Goal: Information Seeking & Learning: Find specific fact

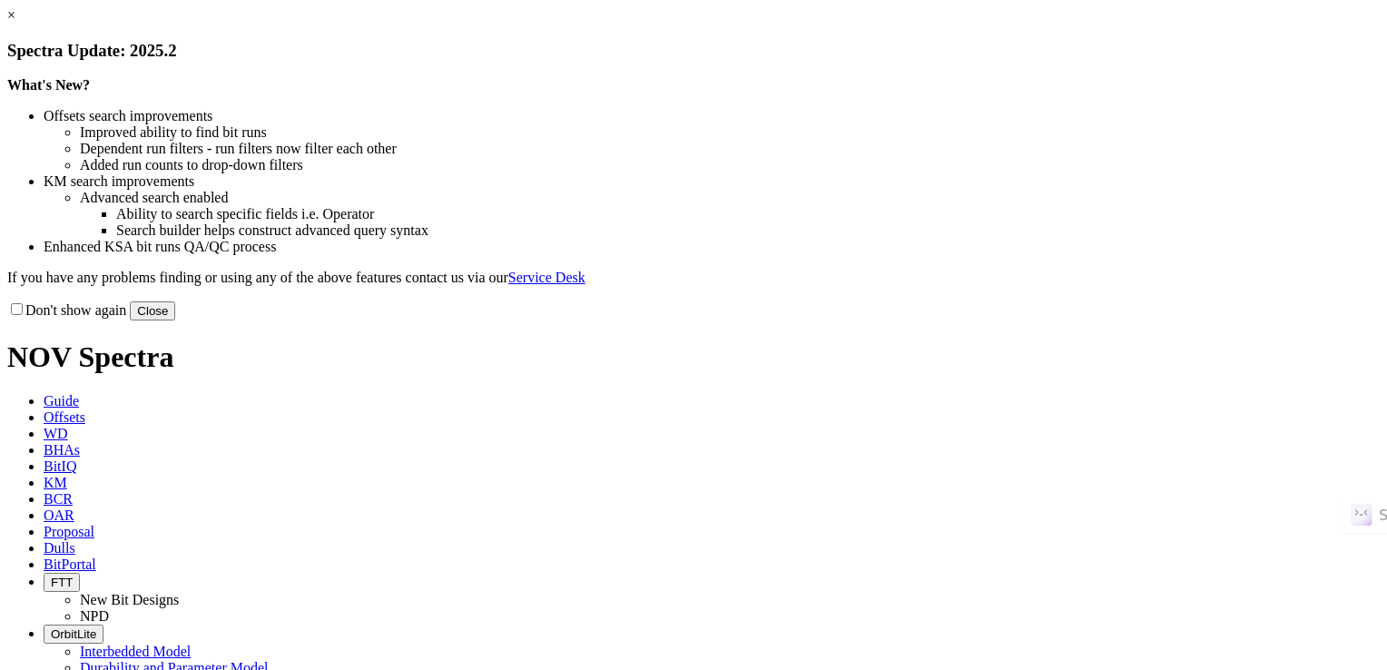
click at [175, 320] on button "Close" at bounding box center [152, 310] width 45 height 19
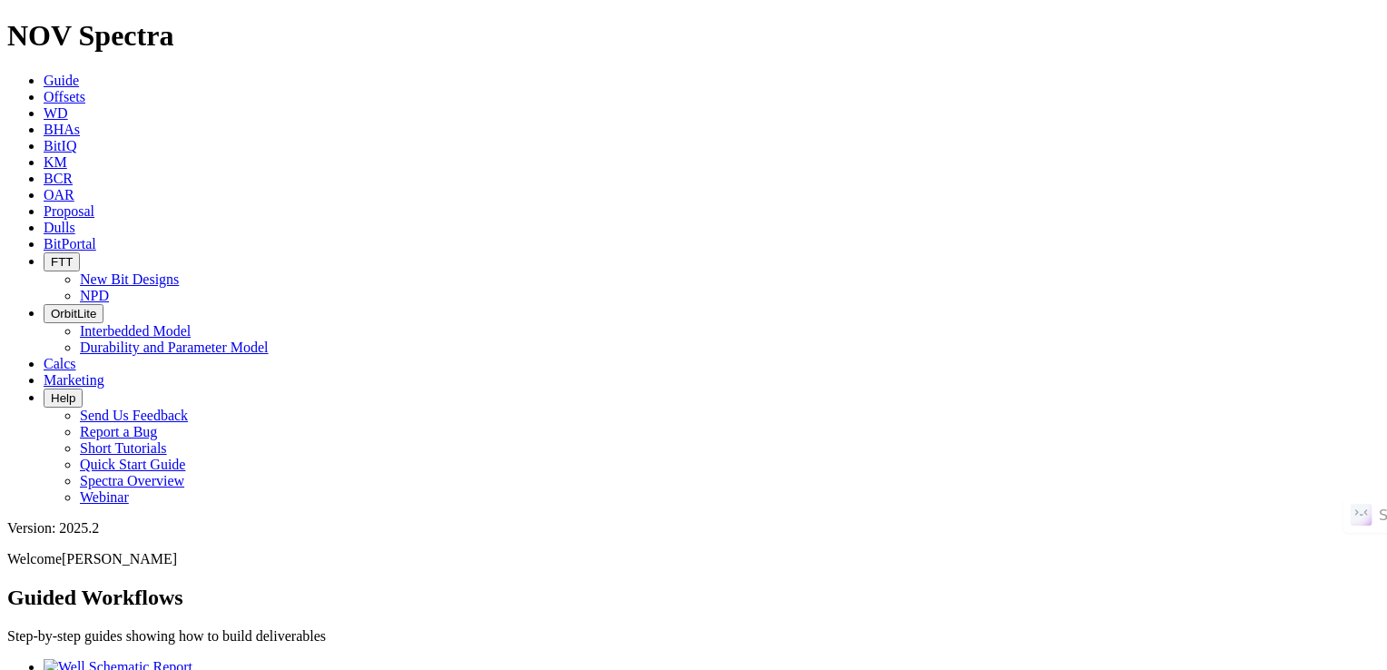
click at [67, 154] on link "KM" at bounding box center [56, 161] width 24 height 15
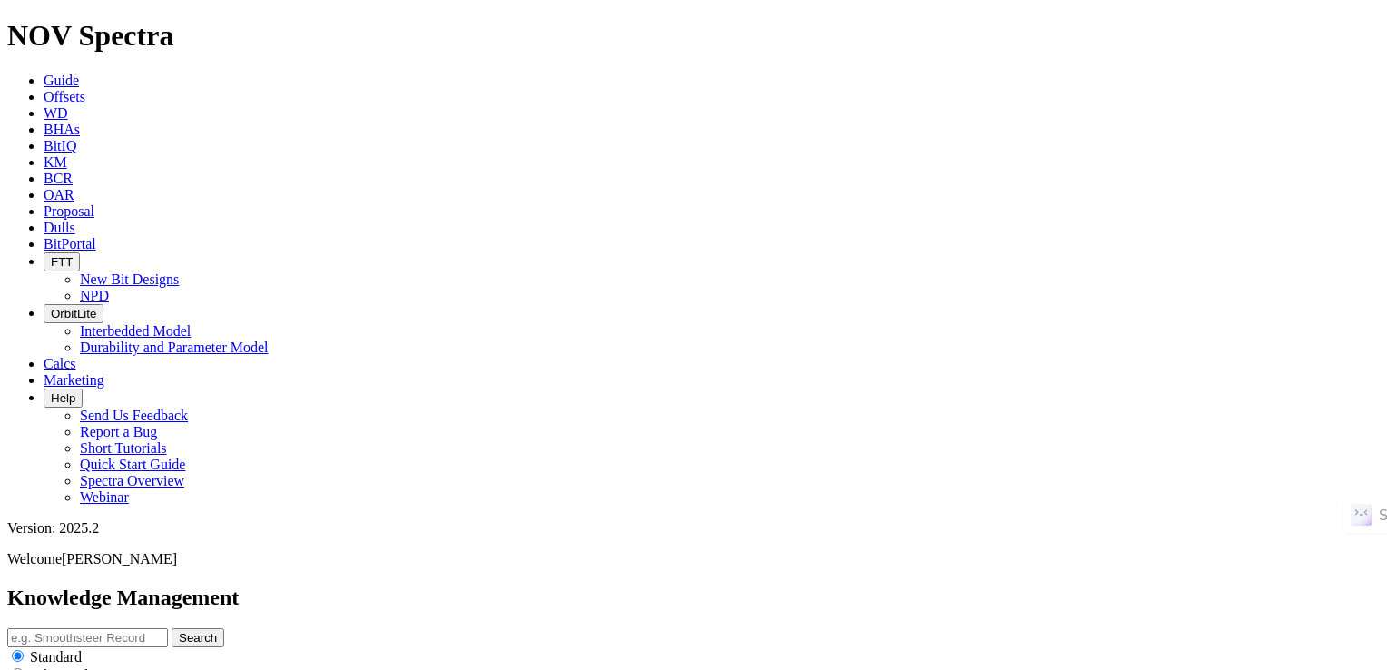
click at [168, 628] on input "text" at bounding box center [87, 637] width 161 height 19
paste input "F295107"
type input "F295107"
click at [172, 628] on button "Search" at bounding box center [198, 637] width 53 height 19
click at [224, 628] on button "Search" at bounding box center [198, 637] width 53 height 19
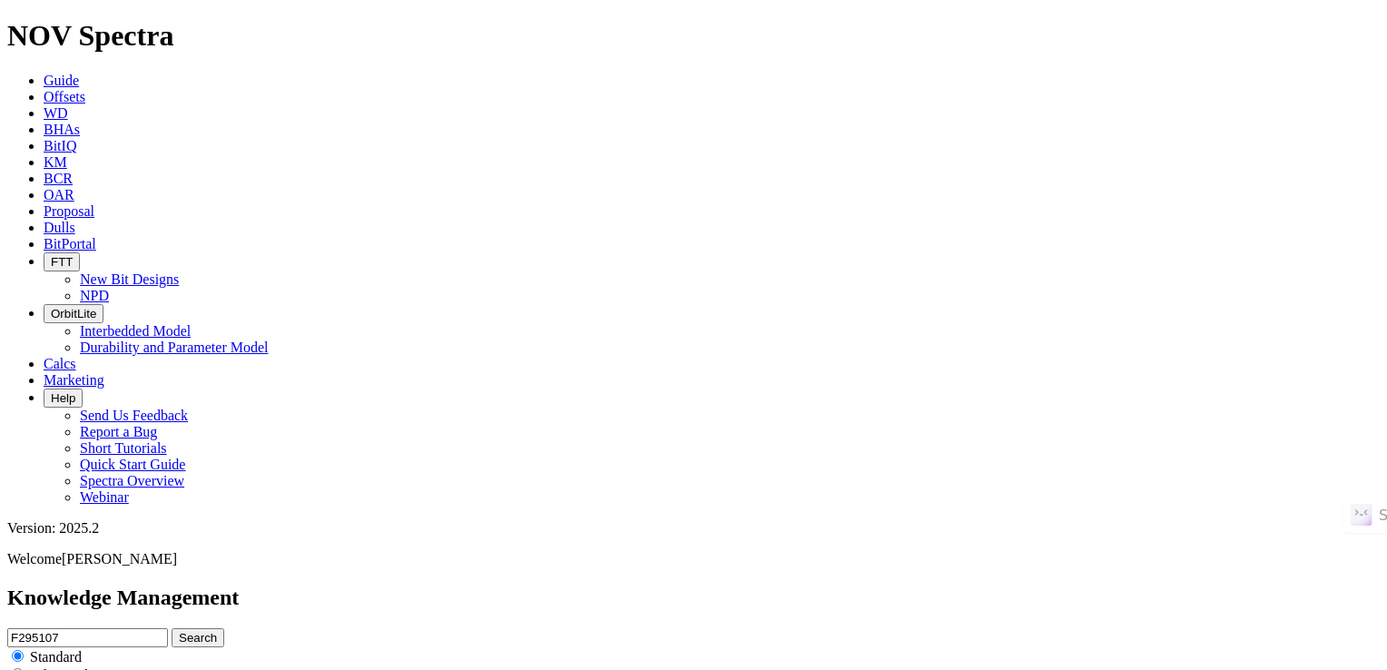
scroll to position [113, 0]
drag, startPoint x: 202, startPoint y: 107, endPoint x: 378, endPoint y: 175, distance: 187.9
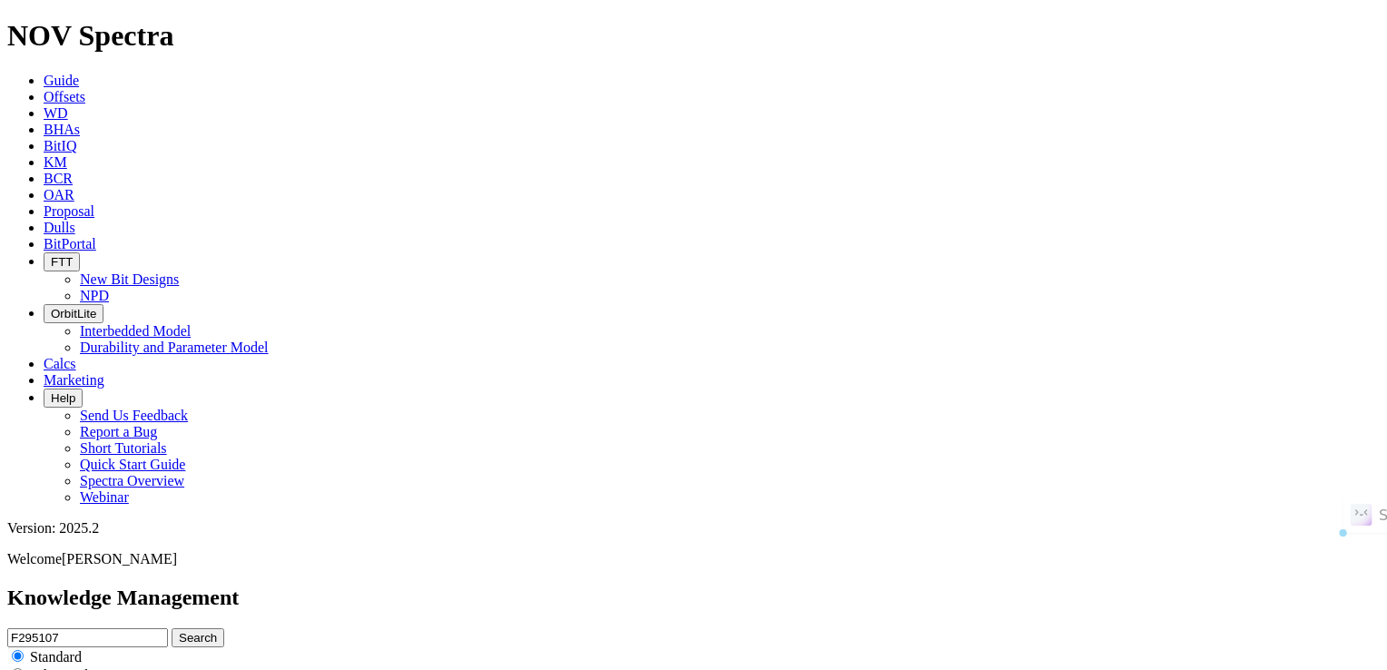
drag, startPoint x: 617, startPoint y: 485, endPoint x: 610, endPoint y: 496, distance: 13.1
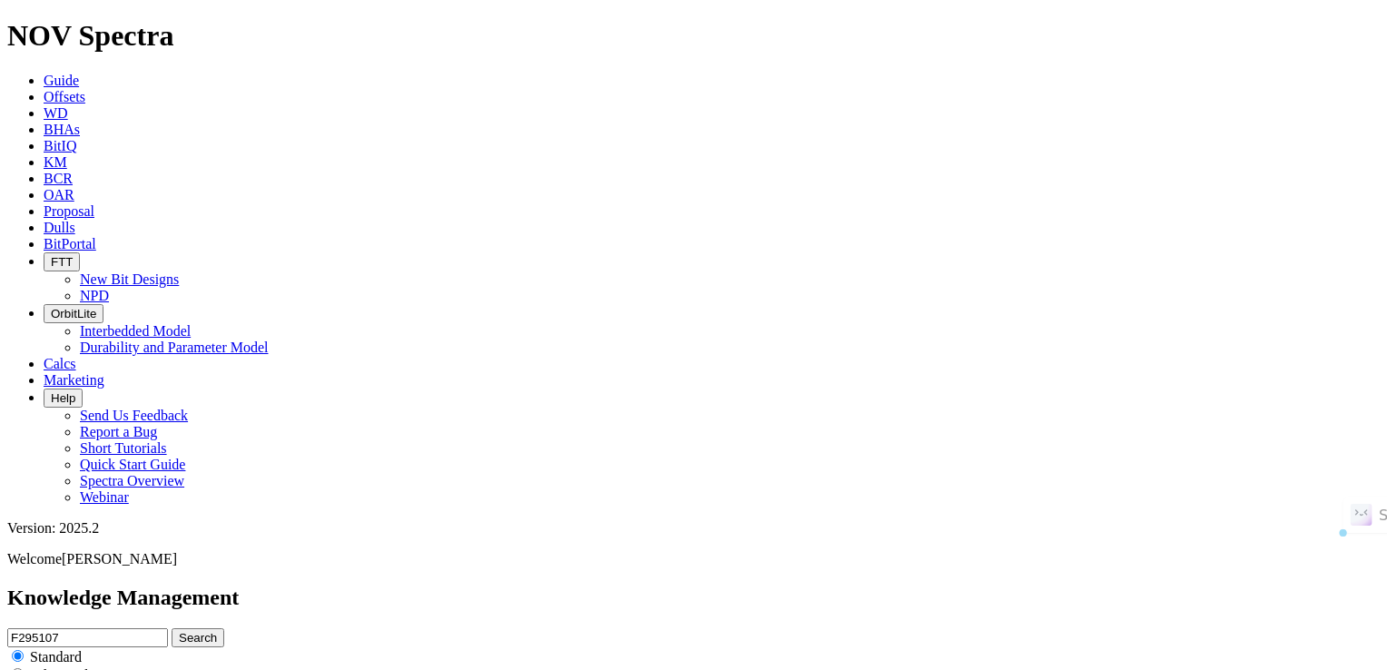
drag, startPoint x: 610, startPoint y: 496, endPoint x: 601, endPoint y: 420, distance: 75.9
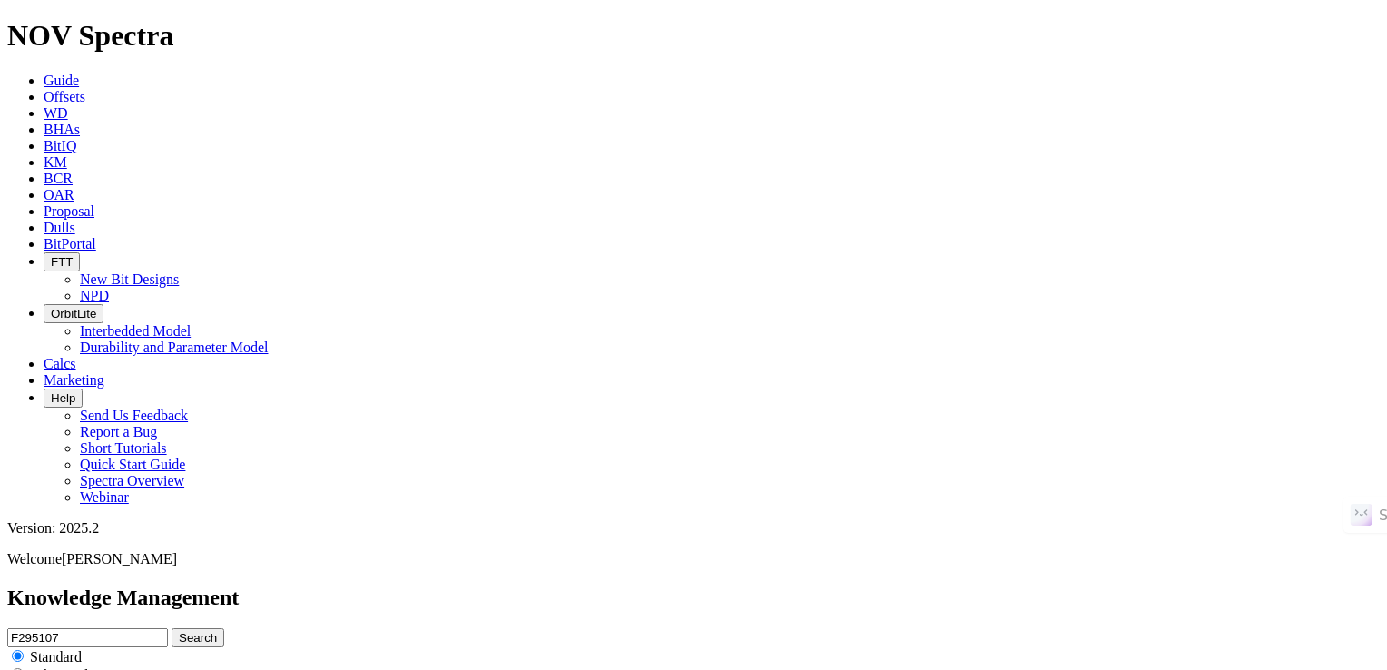
click at [168, 628] on input "F295107" at bounding box center [87, 637] width 161 height 19
paste input "A285503"
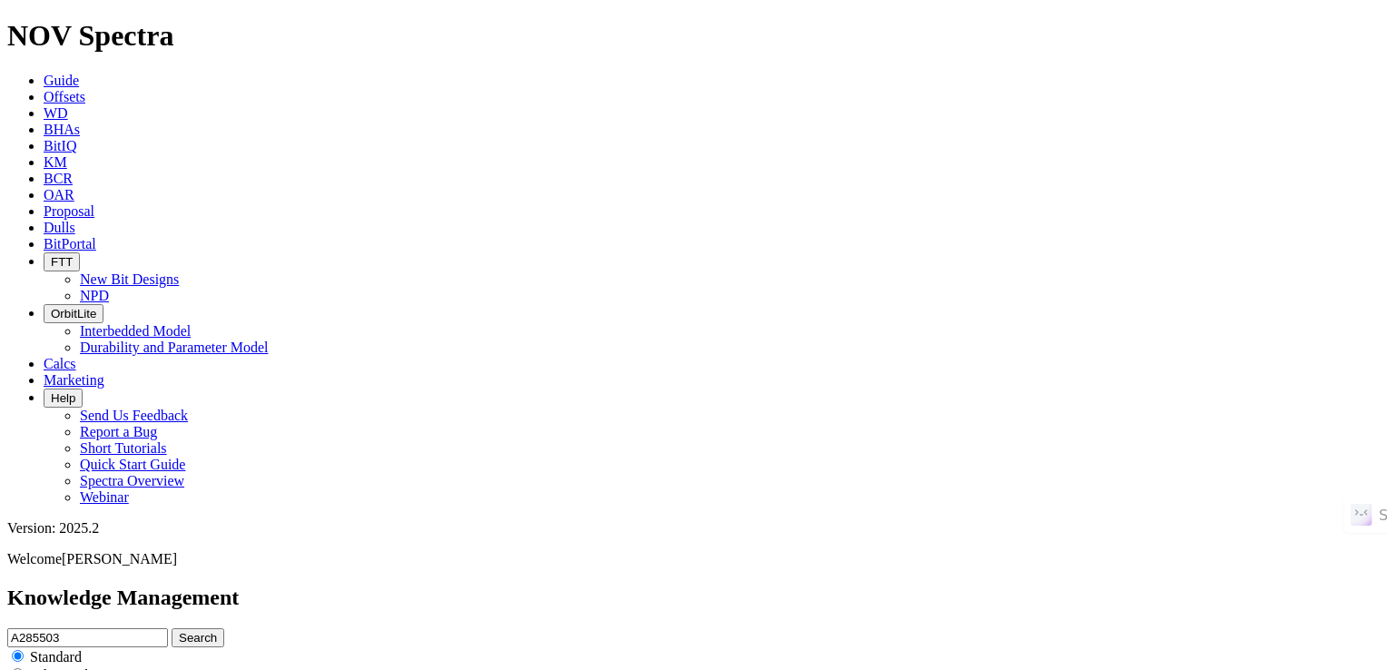
type input "A285503"
click at [172, 628] on button "Search" at bounding box center [198, 637] width 53 height 19
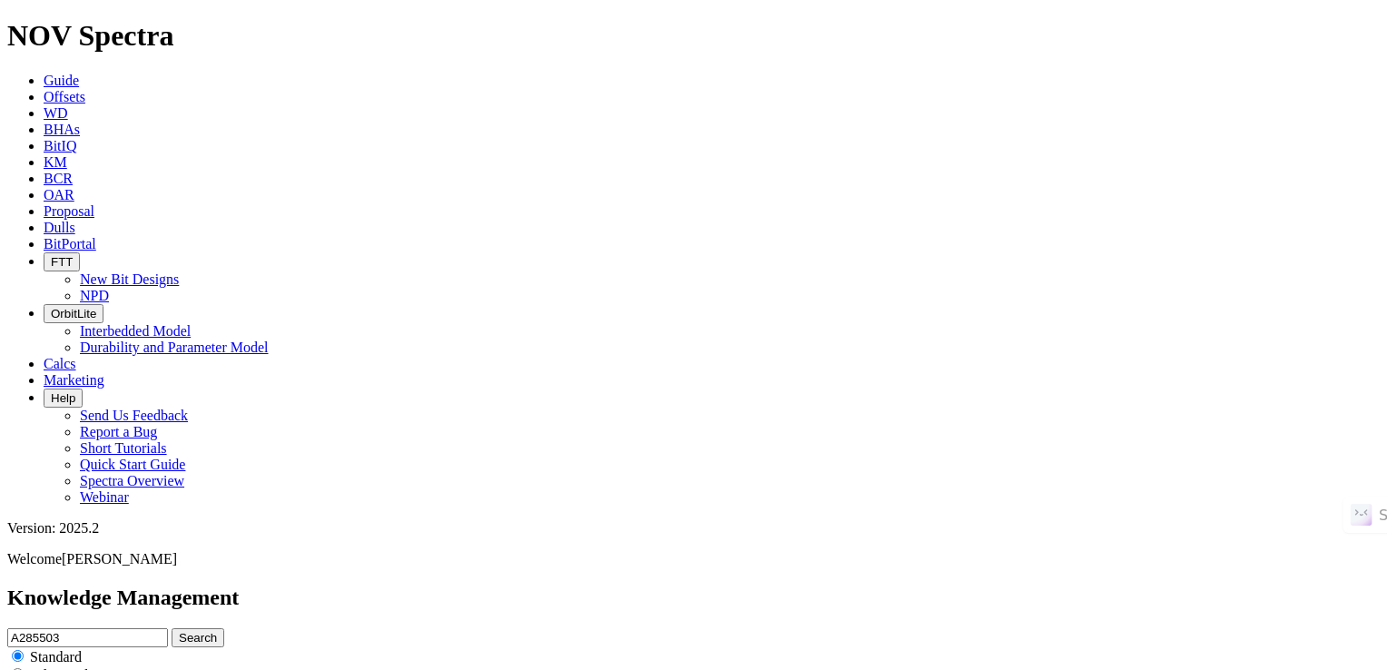
click at [168, 628] on input "A285503" at bounding box center [87, 637] width 161 height 19
click at [172, 628] on button "Search" at bounding box center [198, 637] width 53 height 19
